Goal: Information Seeking & Learning: Check status

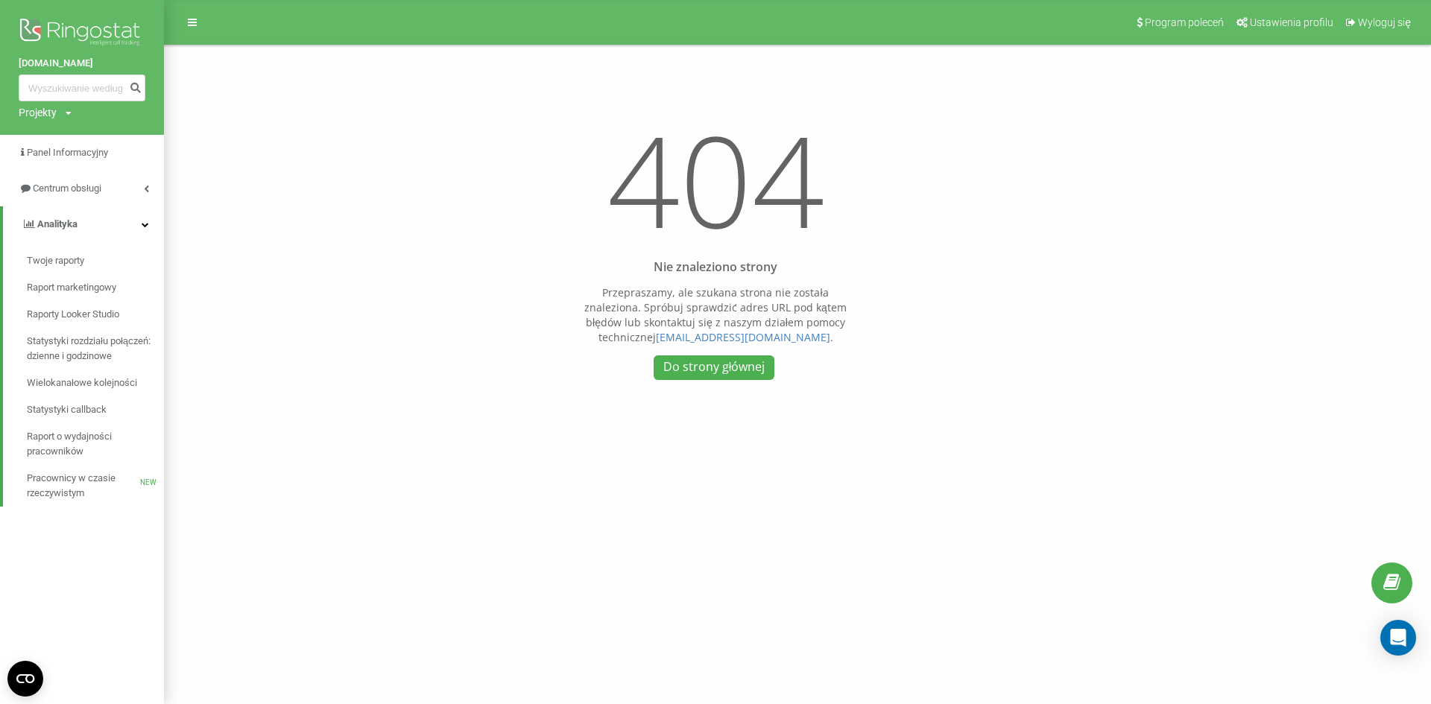
type input "5"
type input "451572256"
